Goal: Transaction & Acquisition: Subscribe to service/newsletter

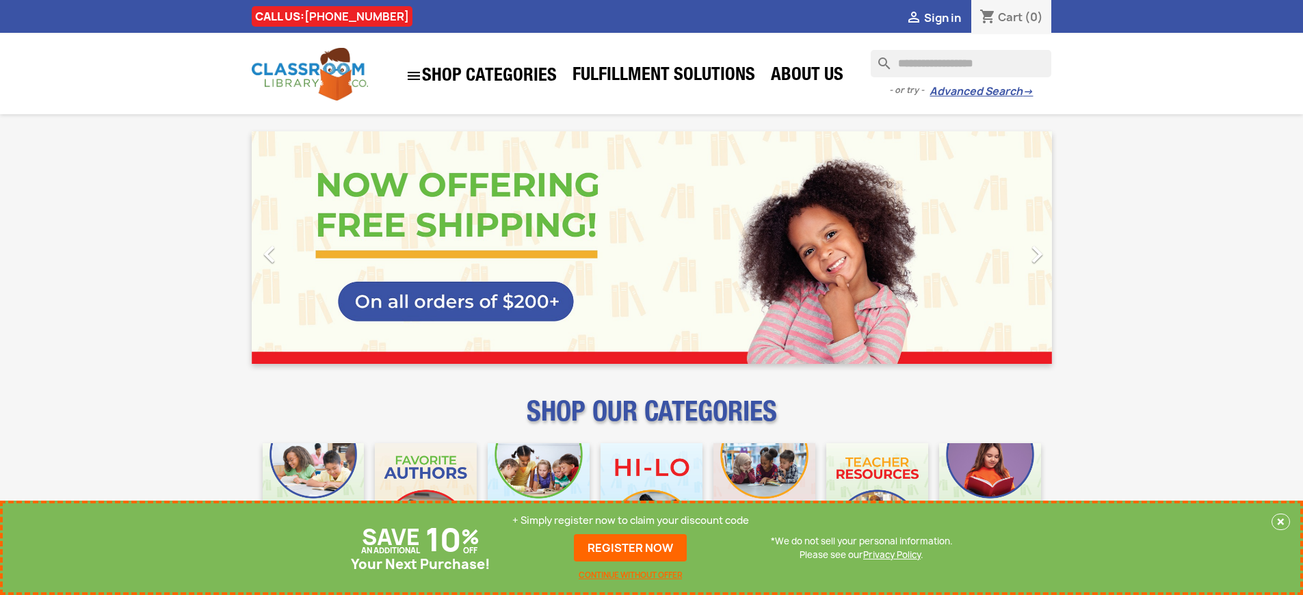
click at [631, 521] on p "+ Simply register now to claim your discount code" at bounding box center [630, 521] width 237 height 14
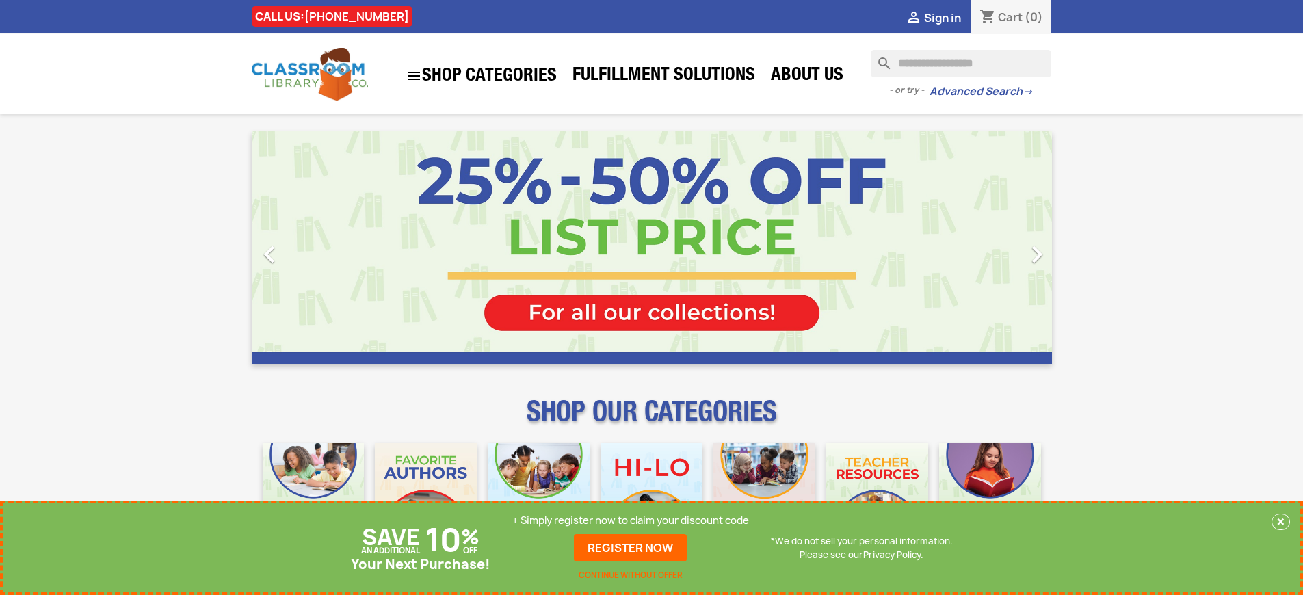
click at [631, 521] on p "+ Simply register now to claim your discount code" at bounding box center [630, 521] width 237 height 14
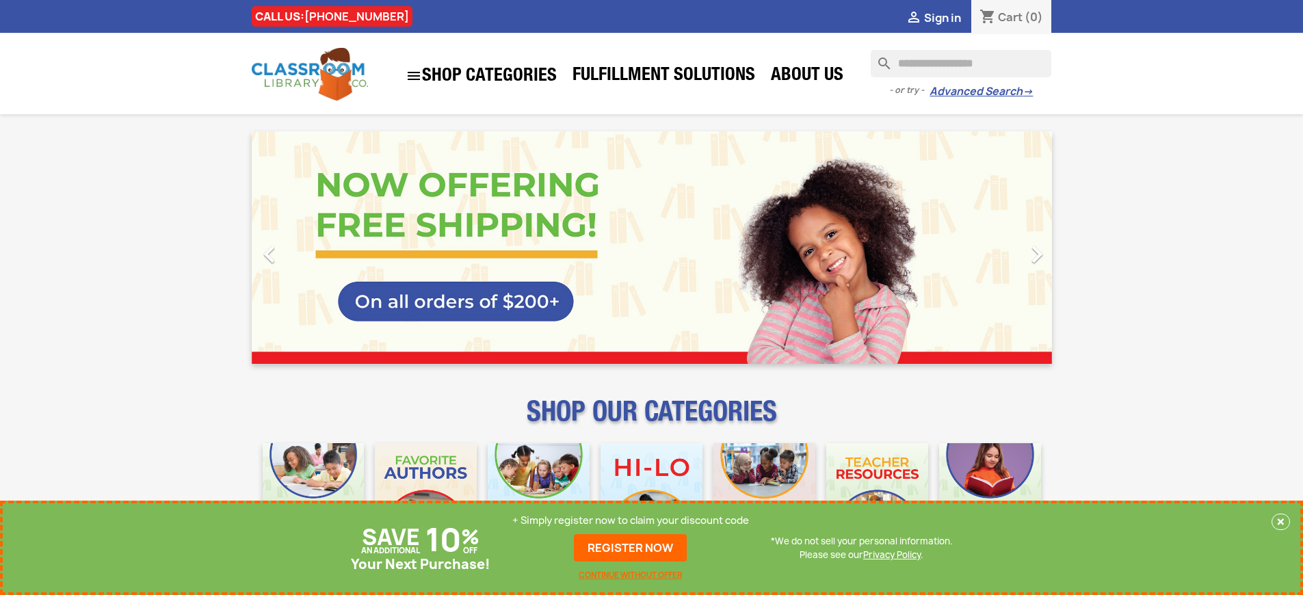
click at [631, 521] on p "+ Simply register now to claim your discount code" at bounding box center [630, 521] width 237 height 14
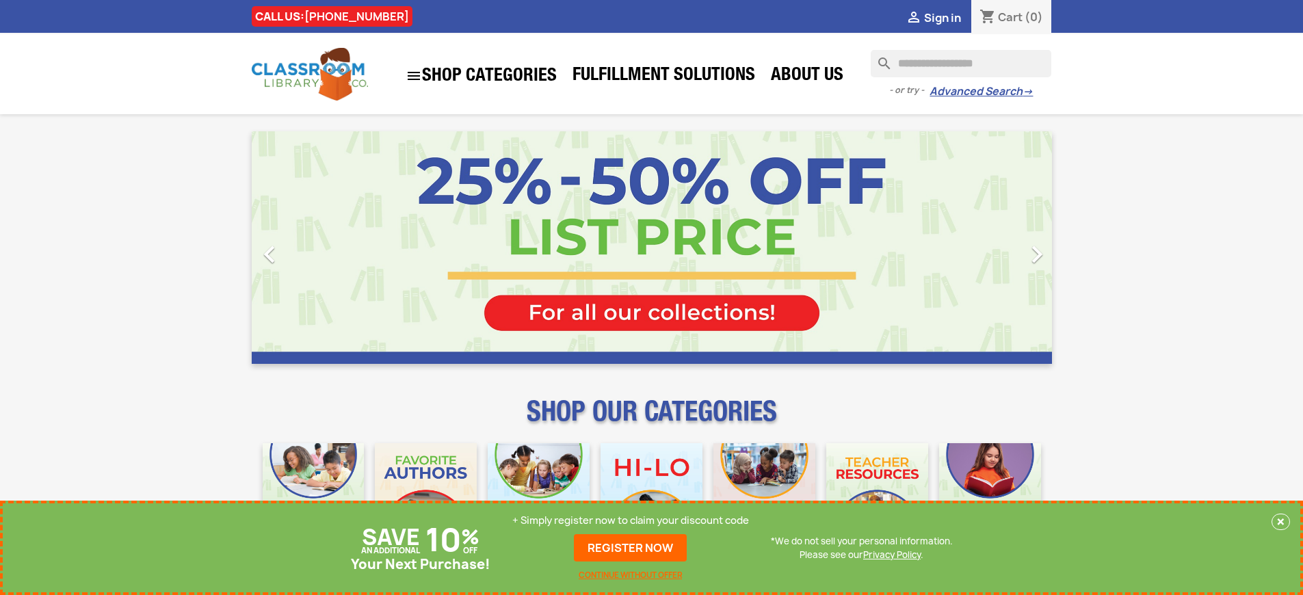
click at [631, 521] on p "+ Simply register now to claim your discount code" at bounding box center [630, 521] width 237 height 14
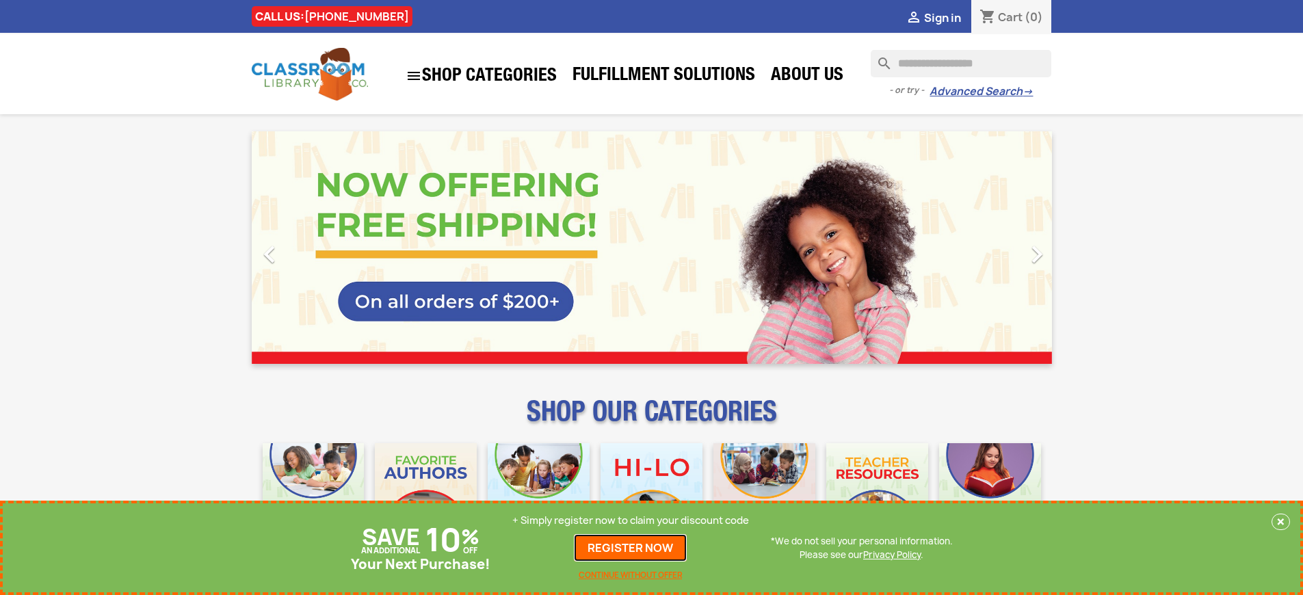
click at [631, 548] on link "REGISTER NOW" at bounding box center [630, 547] width 113 height 27
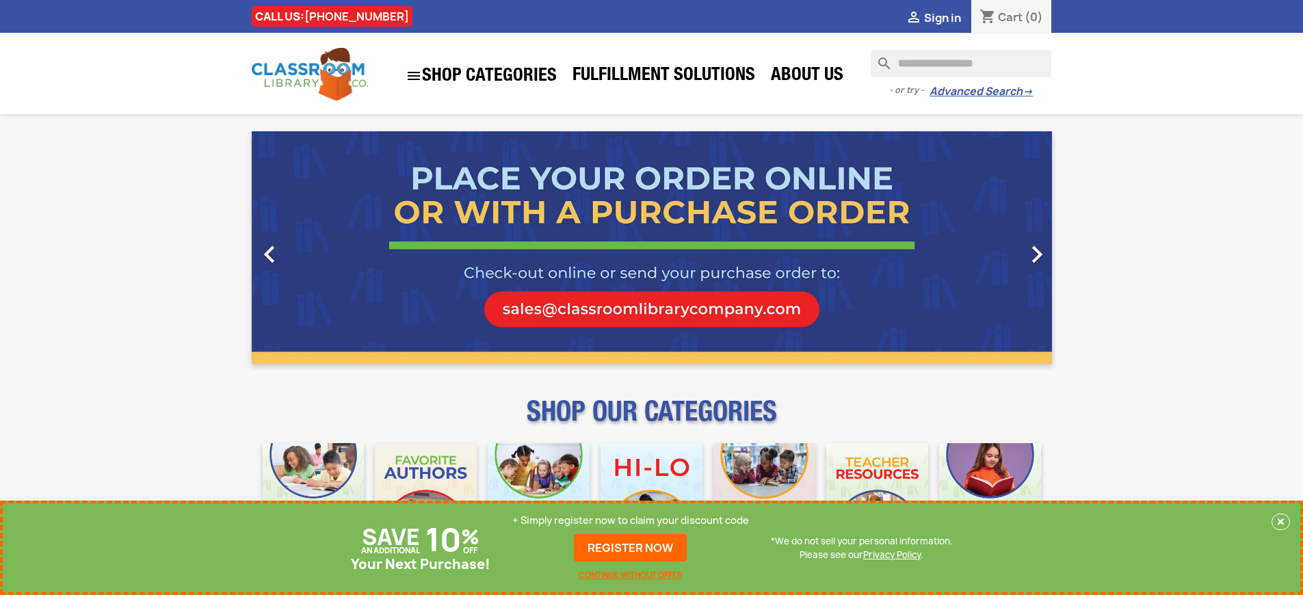
click at [631, 521] on p "+ Simply register now to claim your discount code" at bounding box center [630, 521] width 237 height 14
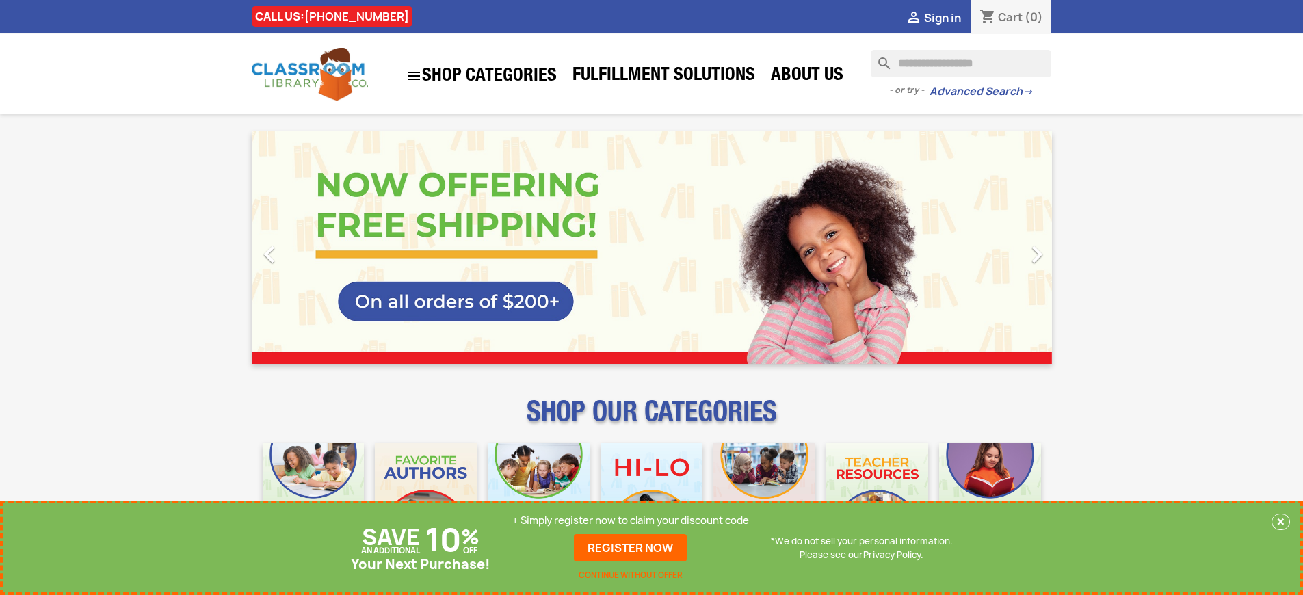
click at [631, 521] on p "+ Simply register now to claim your discount code" at bounding box center [630, 521] width 237 height 14
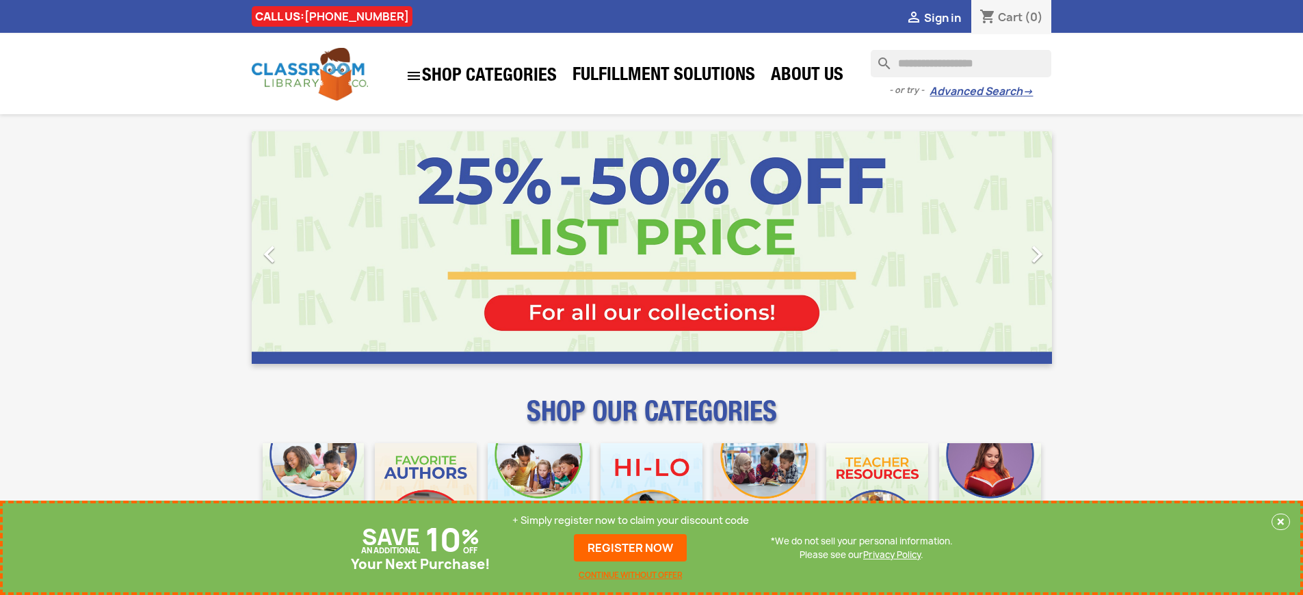
click at [631, 521] on p "+ Simply register now to claim your discount code" at bounding box center [630, 521] width 237 height 14
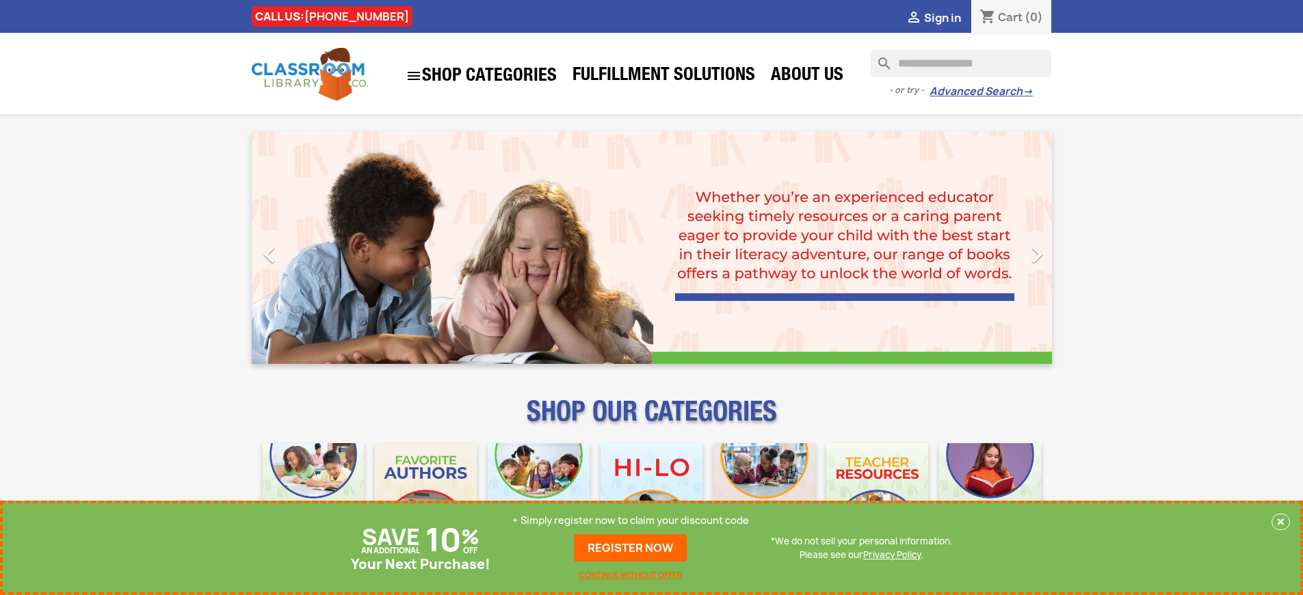
click at [631, 521] on p "+ Simply register now to claim your discount code" at bounding box center [630, 521] width 237 height 14
